Goal: Check status

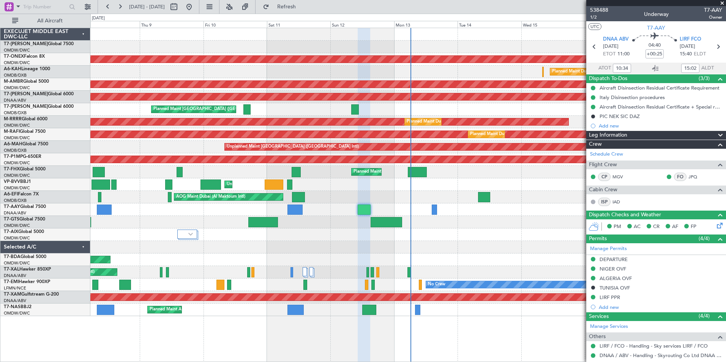
scroll to position [114, 0]
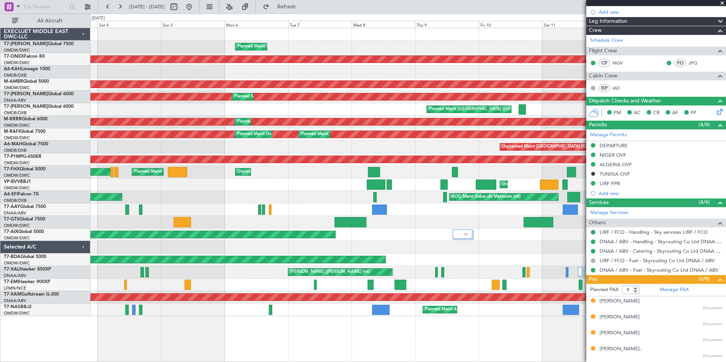
click at [389, 114] on div "Planned Maint [GEOGRAPHIC_DATA] ([GEOGRAPHIC_DATA] Intl) Planned Maint [GEOGRAP…" at bounding box center [407, 109] width 635 height 13
click at [106, 5] on button at bounding box center [108, 7] width 12 height 12
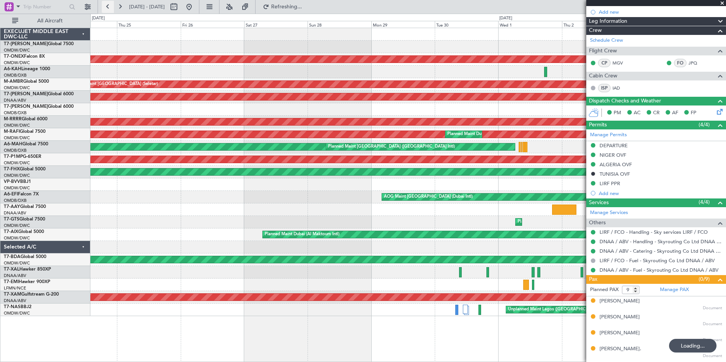
click at [106, 5] on button at bounding box center [108, 7] width 12 height 12
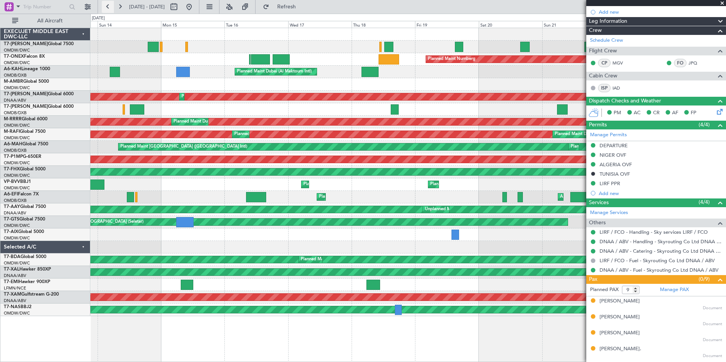
click at [106, 5] on button at bounding box center [108, 7] width 12 height 12
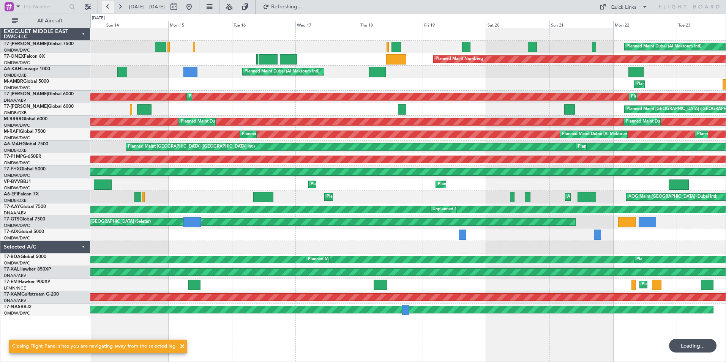
scroll to position [0, 0]
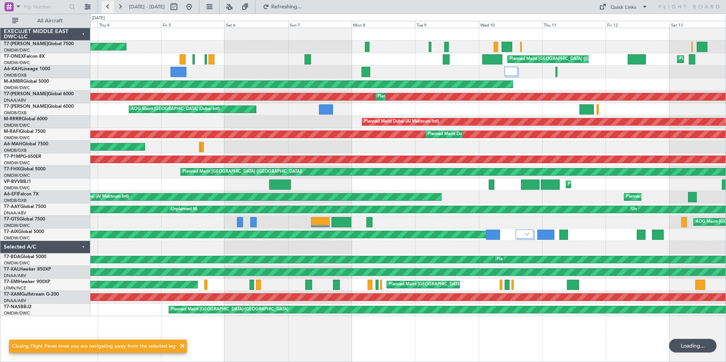
click at [106, 5] on button at bounding box center [108, 7] width 12 height 12
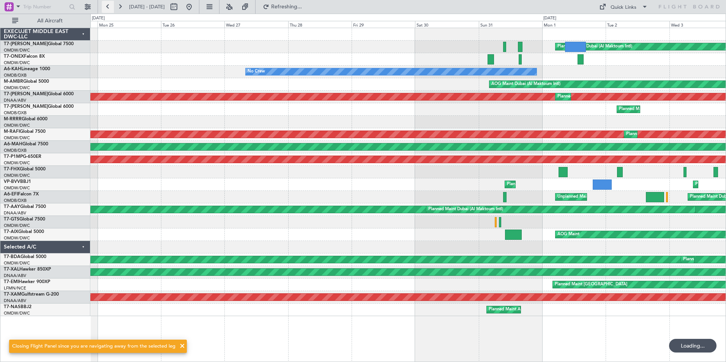
click at [106, 5] on button at bounding box center [108, 7] width 12 height 12
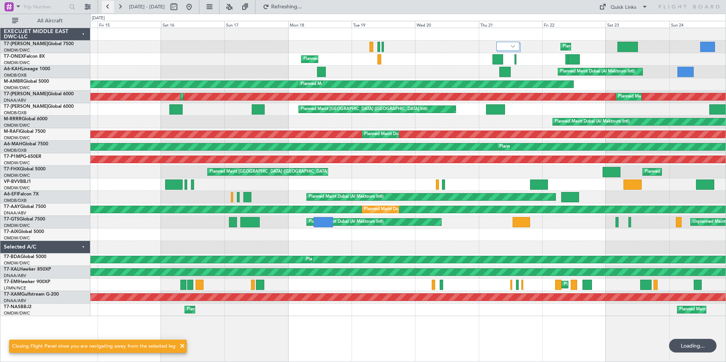
click at [106, 5] on button at bounding box center [108, 7] width 12 height 12
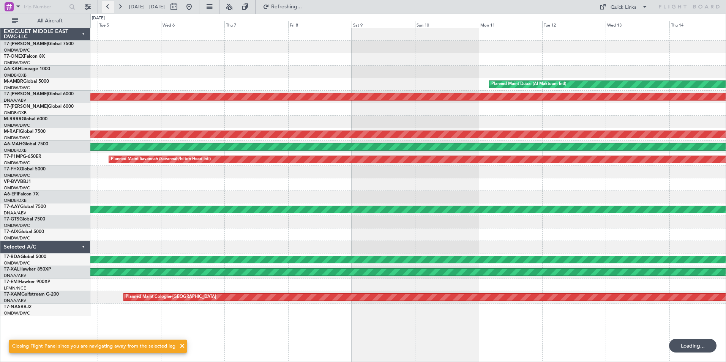
click at [106, 5] on button at bounding box center [108, 7] width 12 height 12
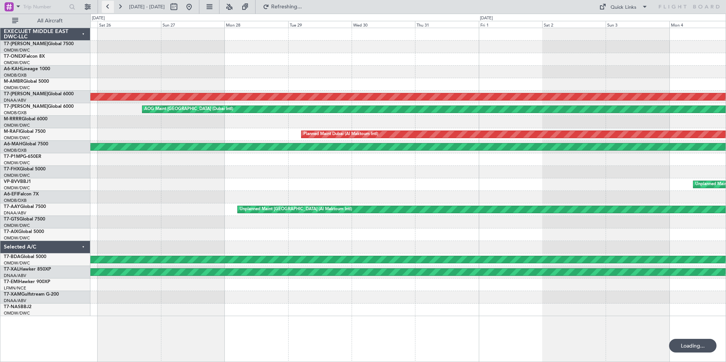
click at [106, 5] on button at bounding box center [108, 7] width 12 height 12
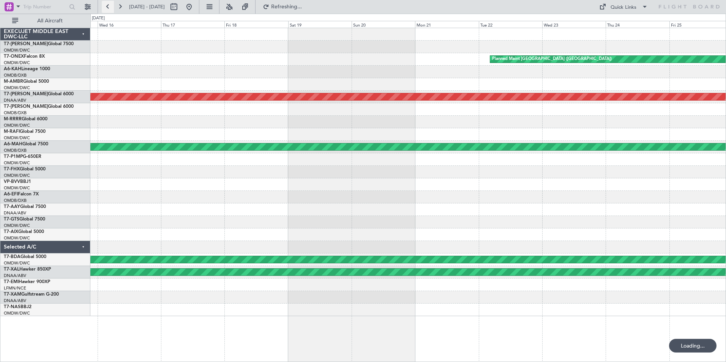
click at [106, 5] on button at bounding box center [108, 7] width 12 height 12
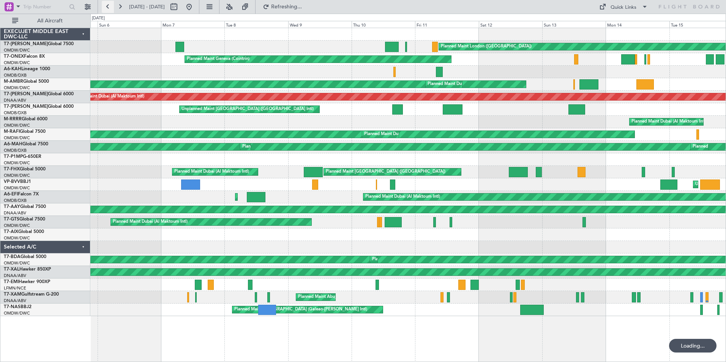
click at [106, 5] on button at bounding box center [108, 7] width 12 height 12
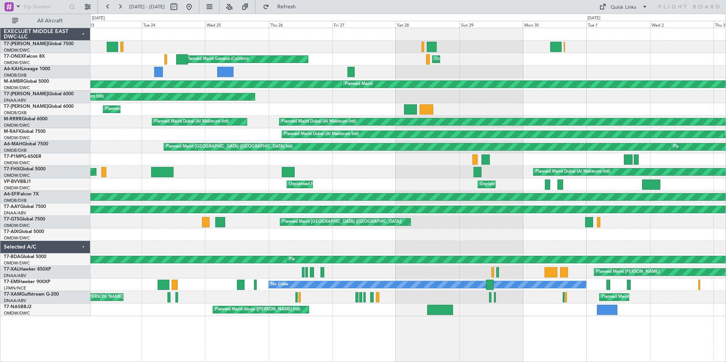
click at [294, 101] on div "Unplanned Maint [GEOGRAPHIC_DATA] (Al Maktoum Intl) AOG Maint [GEOGRAPHIC_DATA]…" at bounding box center [407, 97] width 635 height 13
